Goal: Transaction & Acquisition: Subscribe to service/newsletter

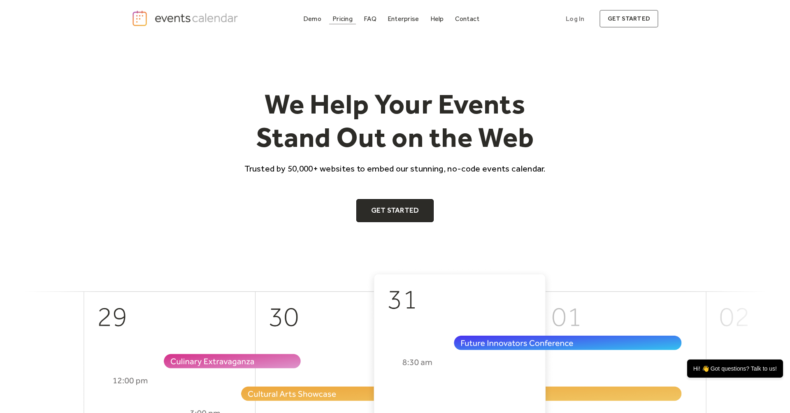
click at [351, 21] on div "Pricing" at bounding box center [343, 18] width 20 height 5
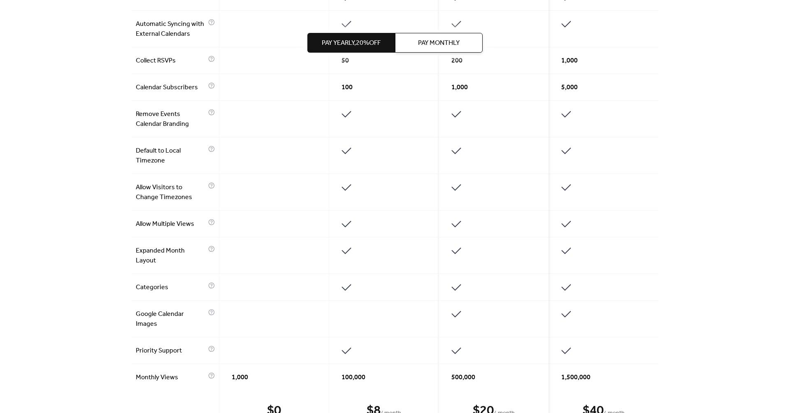
scroll to position [433, 0]
click at [240, 45] on div at bounding box center [274, 30] width 110 height 37
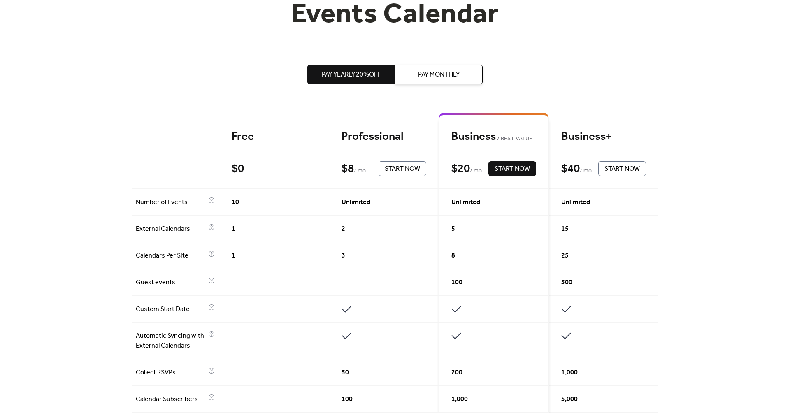
scroll to position [0, 0]
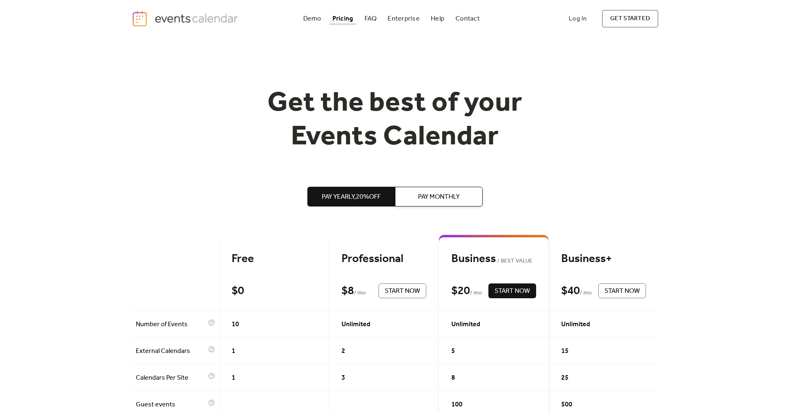
click at [304, 87] on h1 "Get the best of your Events Calendar" at bounding box center [395, 120] width 316 height 67
